Goal: Task Accomplishment & Management: Manage account settings

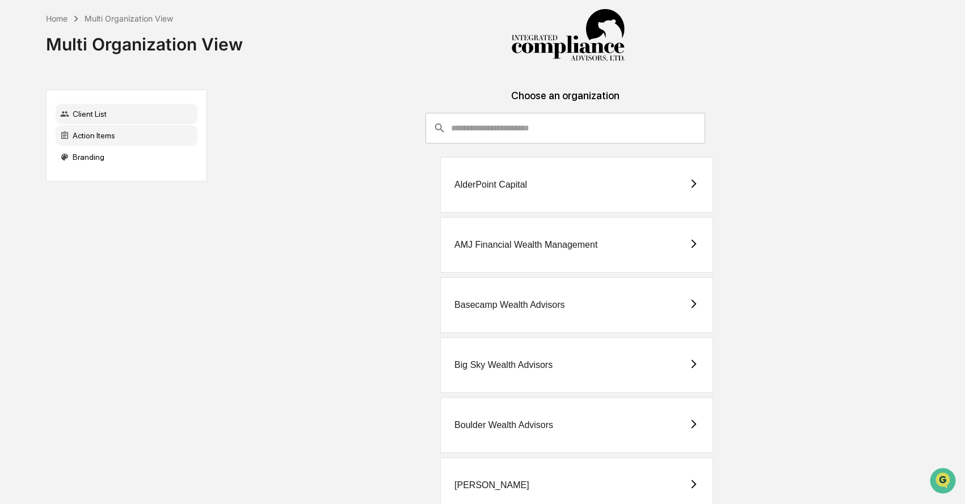
click at [129, 138] on div "Action Items" at bounding box center [127, 135] width 142 height 20
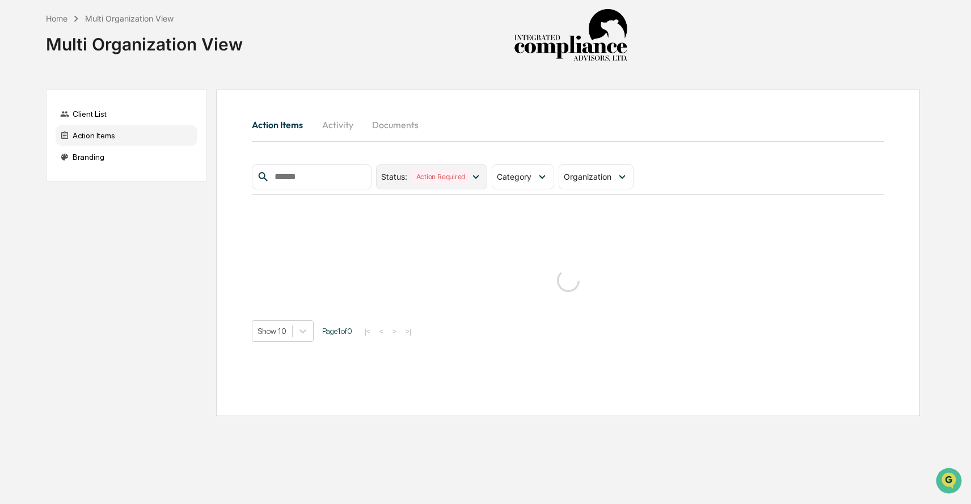
click at [478, 179] on icon at bounding box center [476, 177] width 12 height 12
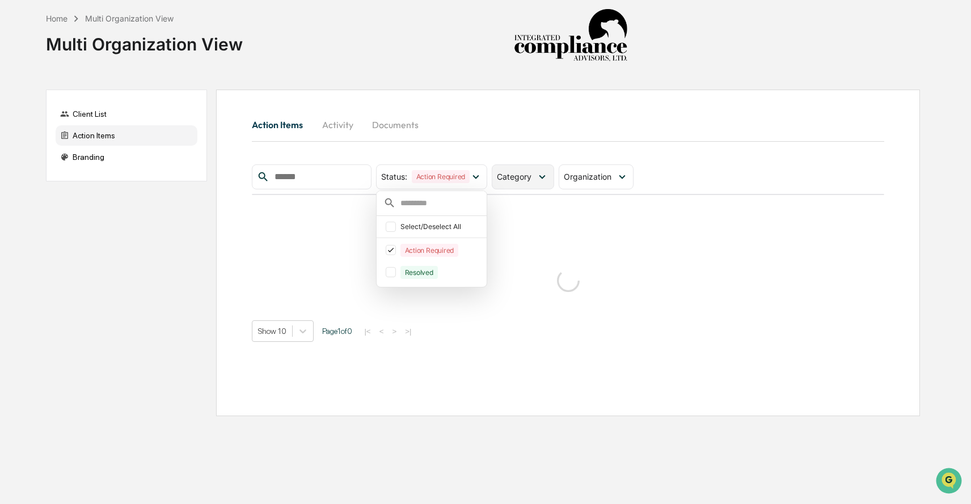
click at [545, 177] on icon at bounding box center [542, 177] width 6 height 4
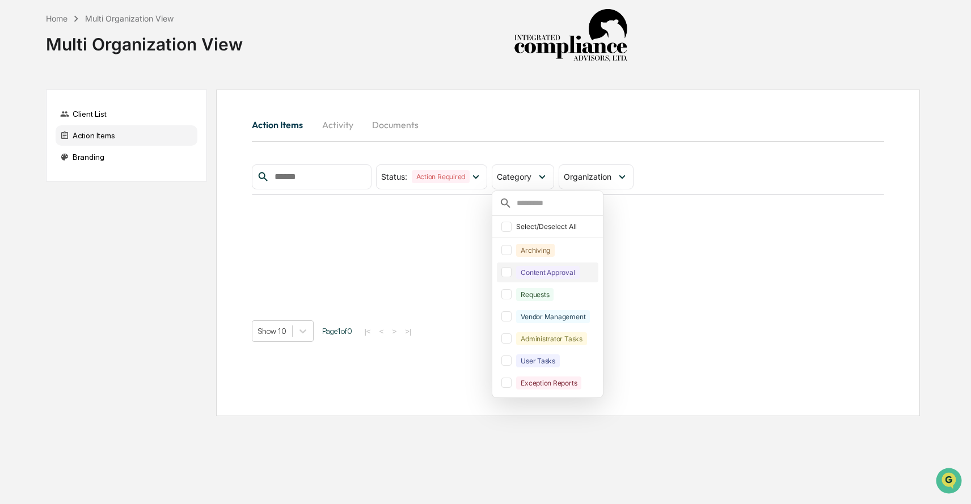
click at [511, 277] on div at bounding box center [506, 272] width 10 height 10
click at [510, 291] on div at bounding box center [506, 294] width 10 height 10
click at [671, 105] on div "Action Items Activity Documents Status : Action Required Select/Deselect All Ac…" at bounding box center [568, 253] width 704 height 327
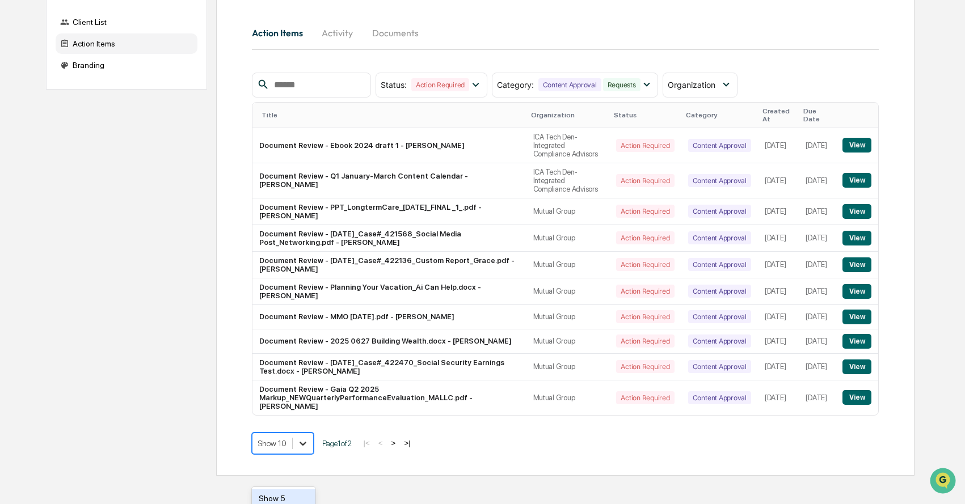
scroll to position [173, 0]
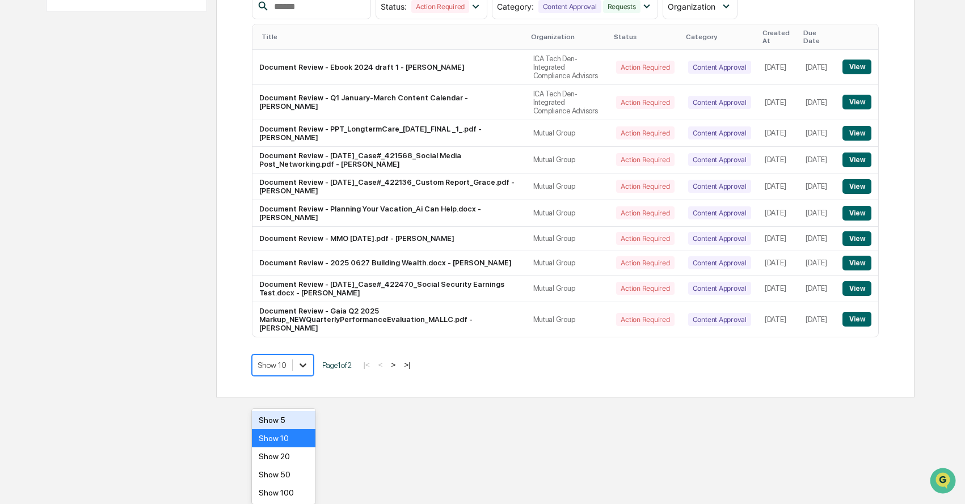
click at [308, 398] on body "Home Multi Organization View Multi Organization View Client List Action Items B…" at bounding box center [482, 114] width 965 height 568
click at [293, 469] on div "Show 50" at bounding box center [284, 475] width 64 height 18
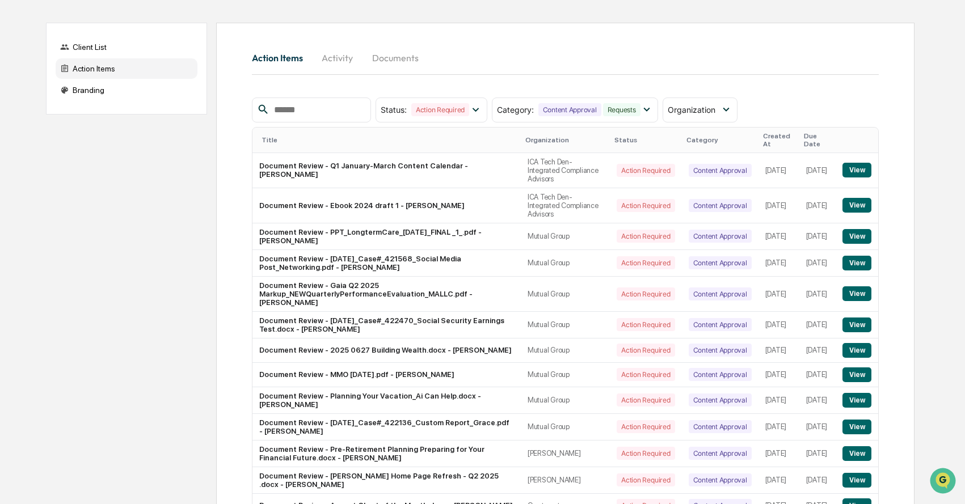
scroll to position [286, 0]
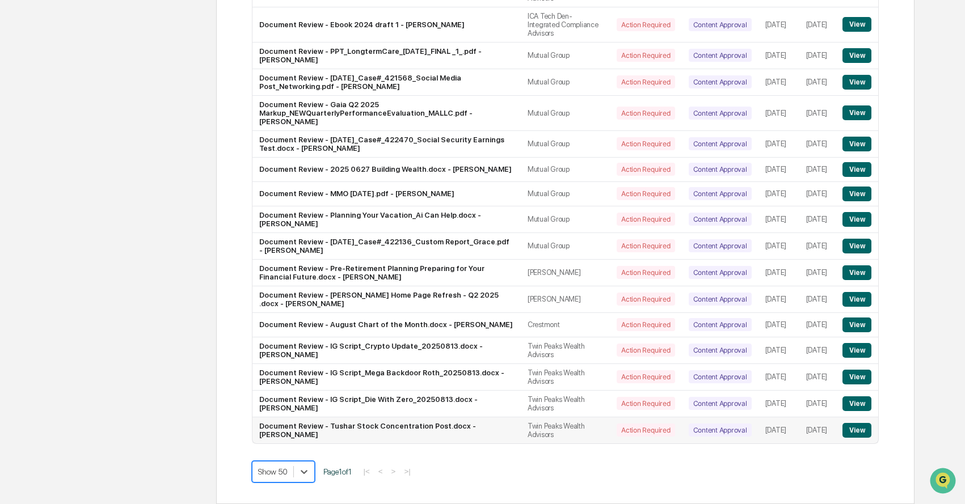
click at [856, 428] on button "View" at bounding box center [856, 430] width 29 height 15
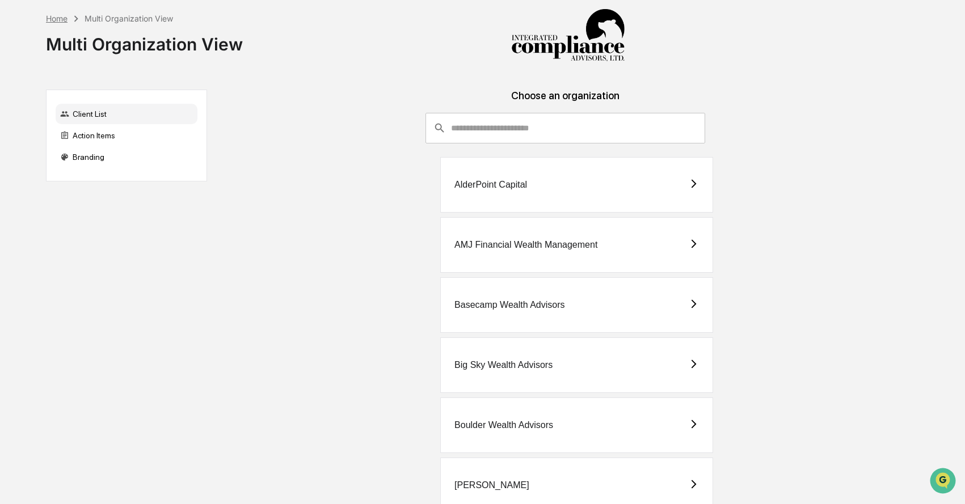
click at [65, 20] on div "Home" at bounding box center [57, 19] width 22 height 10
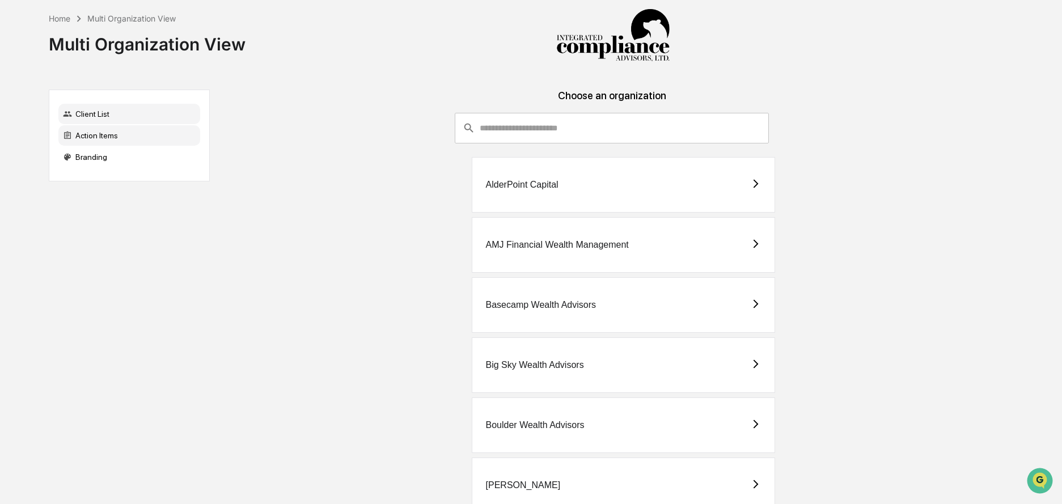
click at [138, 133] on div "Action Items" at bounding box center [129, 135] width 142 height 20
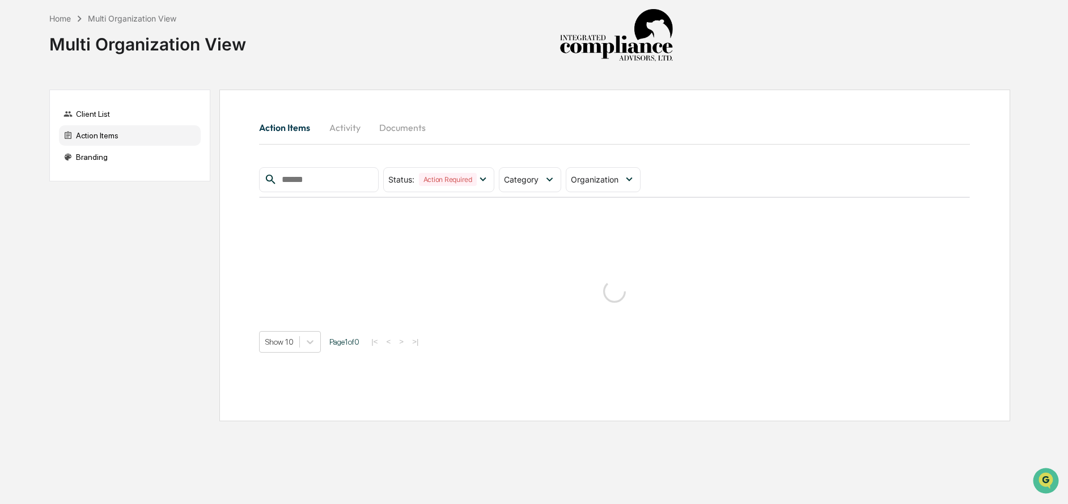
click at [342, 126] on button "Activity" at bounding box center [344, 127] width 51 height 27
